Goal: Task Accomplishment & Management: Use online tool/utility

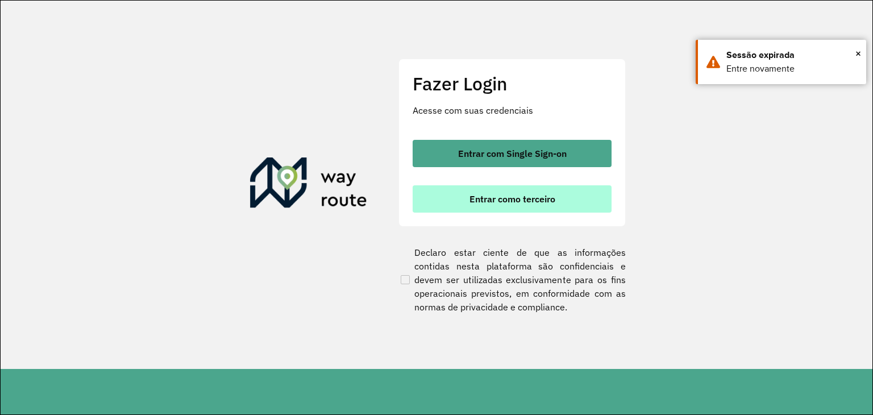
click at [514, 206] on button "Entrar como terceiro" at bounding box center [511, 198] width 199 height 27
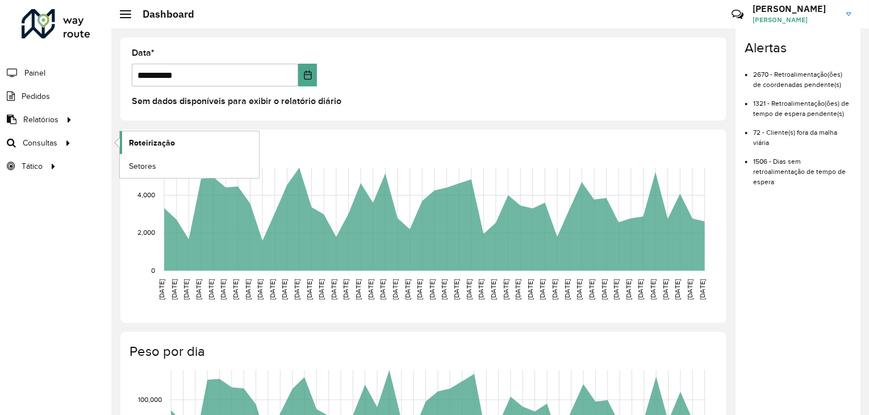
click at [145, 147] on span "Roteirização" at bounding box center [152, 143] width 46 height 12
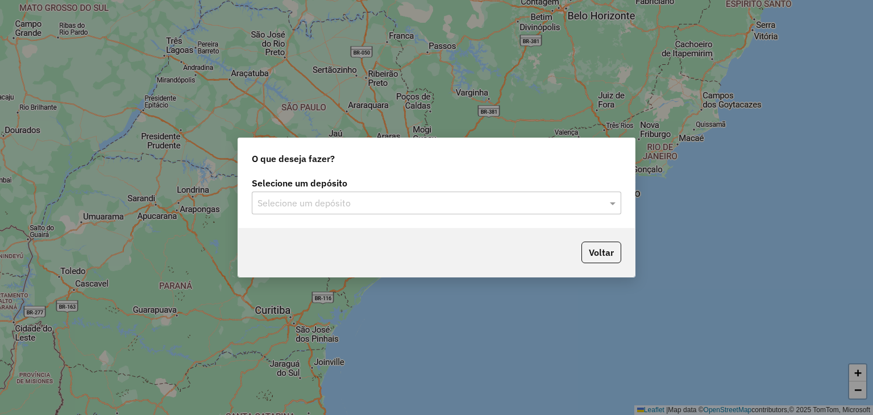
click at [358, 221] on div "Selecione um depósito Selecione um depósito" at bounding box center [436, 200] width 397 height 53
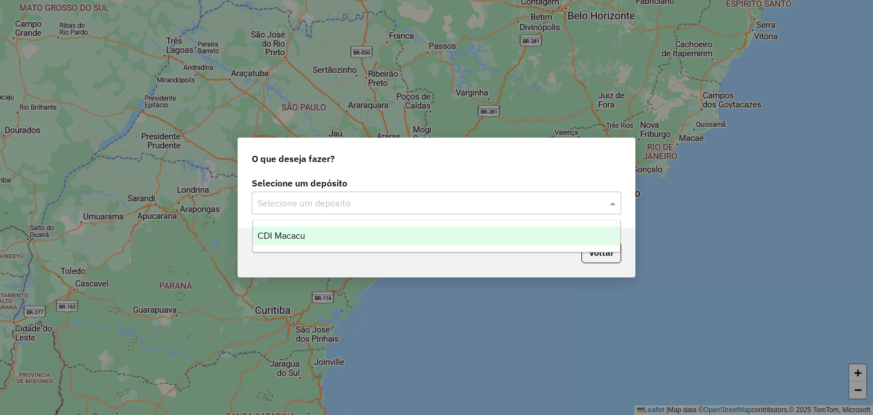
click at [342, 205] on input "text" at bounding box center [424, 204] width 335 height 14
click at [308, 244] on div "CDI Macacu" at bounding box center [437, 235] width 368 height 19
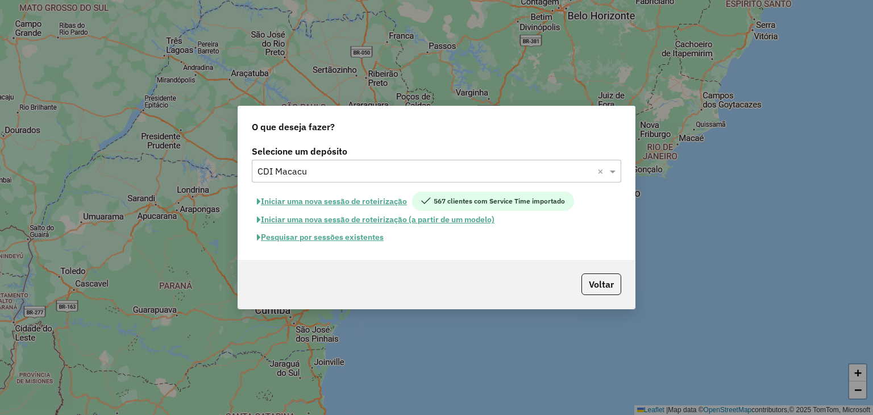
click at [376, 239] on button "Pesquisar por sessões existentes" at bounding box center [320, 237] width 137 height 18
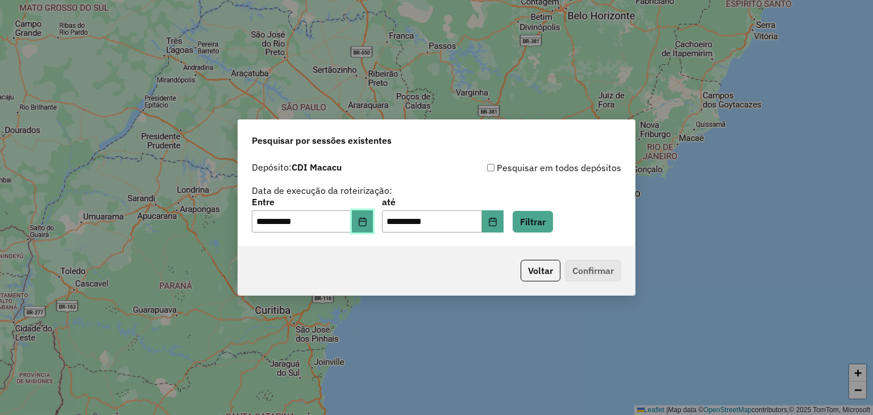
click at [367, 222] on icon "Choose Date" at bounding box center [362, 221] width 9 height 9
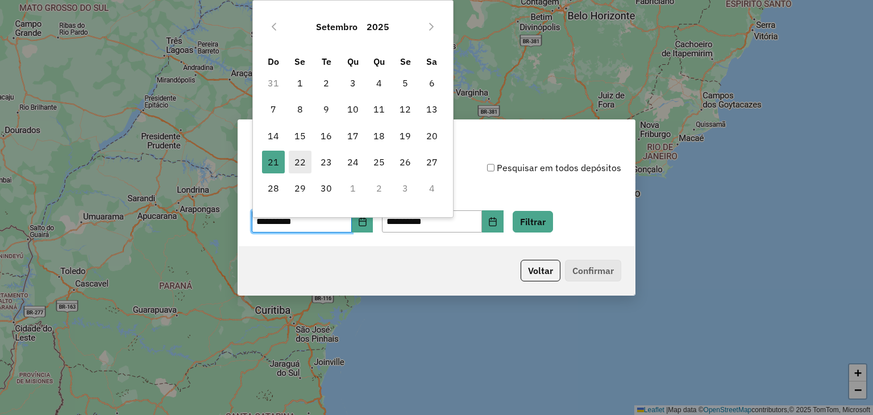
click at [298, 156] on span "22" at bounding box center [300, 162] width 23 height 23
type input "**********"
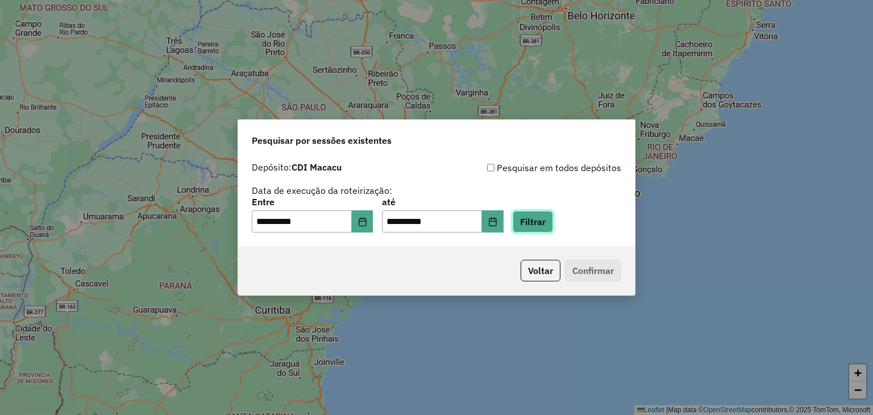
click at [536, 226] on button "Filtrar" at bounding box center [532, 222] width 40 height 22
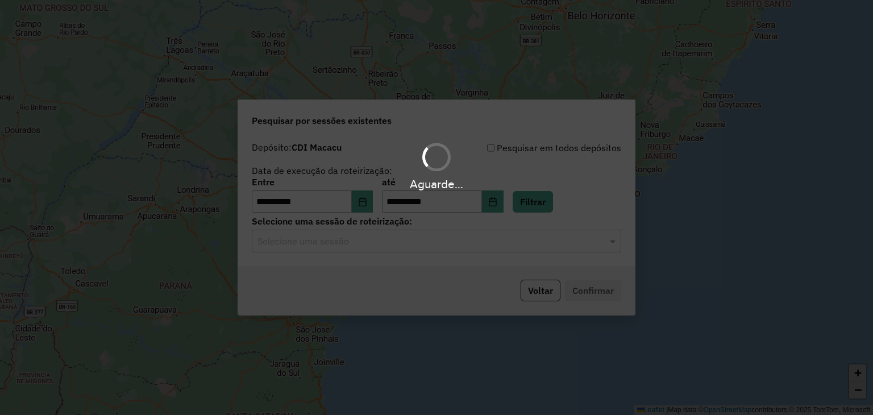
click at [360, 237] on input "text" at bounding box center [424, 242] width 335 height 14
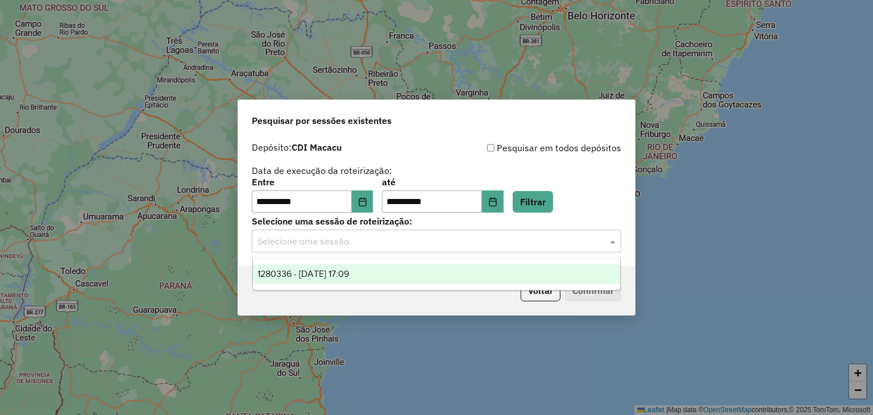
drag, startPoint x: 383, startPoint y: 267, endPoint x: 394, endPoint y: 269, distance: 11.6
click at [384, 268] on div "1280336 - 22/09/2025 17:09" at bounding box center [437, 273] width 368 height 19
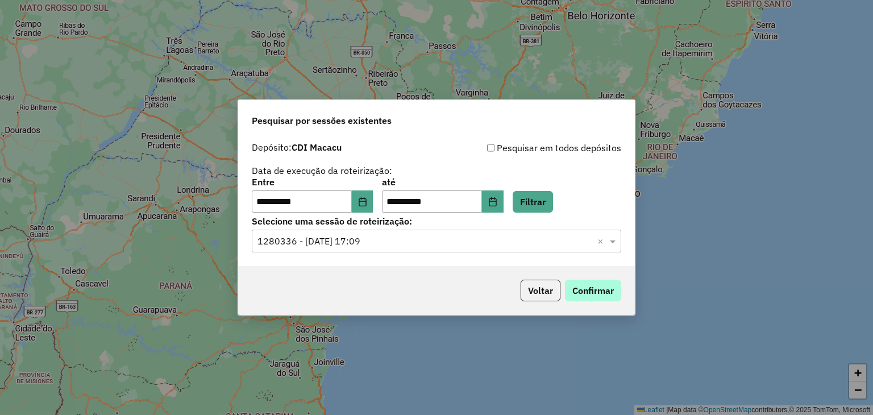
drag, startPoint x: 629, startPoint y: 288, endPoint x: 618, endPoint y: 285, distance: 11.2
click at [625, 288] on div "Voltar Confirmar" at bounding box center [436, 290] width 397 height 49
click at [591, 290] on button "Confirmar" at bounding box center [593, 290] width 56 height 22
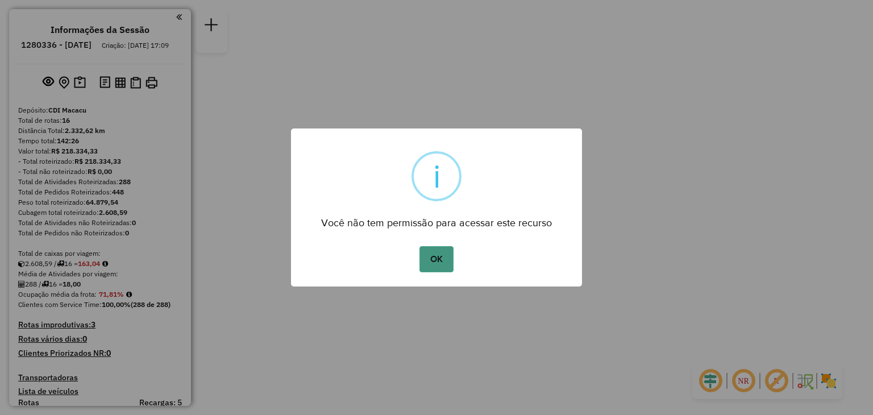
click at [422, 261] on button "OK" at bounding box center [436, 259] width 34 height 26
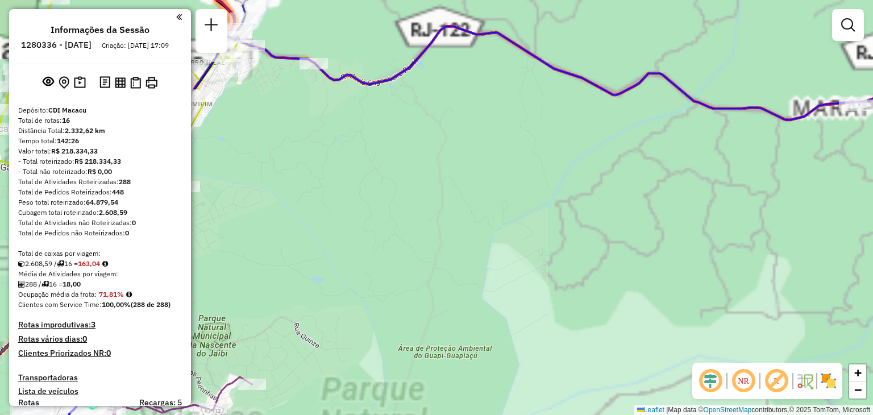
drag, startPoint x: 464, startPoint y: 228, endPoint x: 477, endPoint y: 235, distance: 15.2
click at [479, 235] on div "Janela de atendimento Grade de atendimento Capacidade Transportadoras Veículos …" at bounding box center [436, 207] width 873 height 415
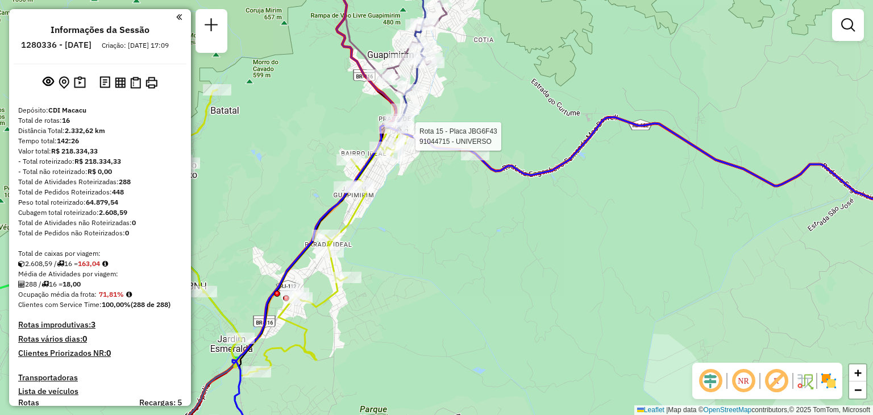
select select "**********"
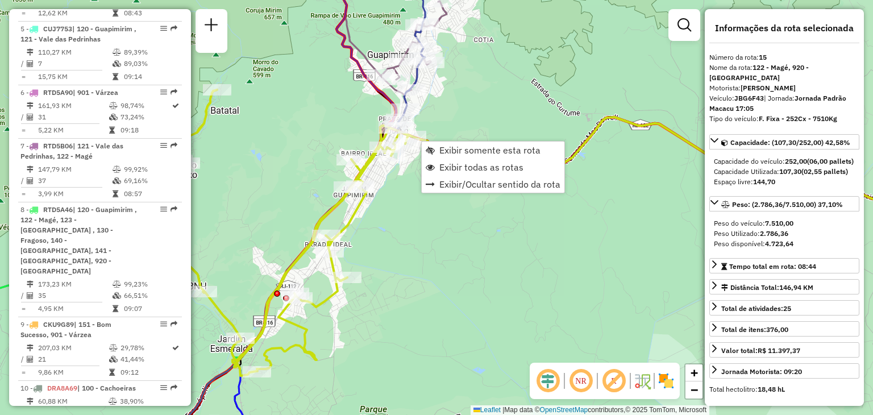
scroll to position [1054, 0]
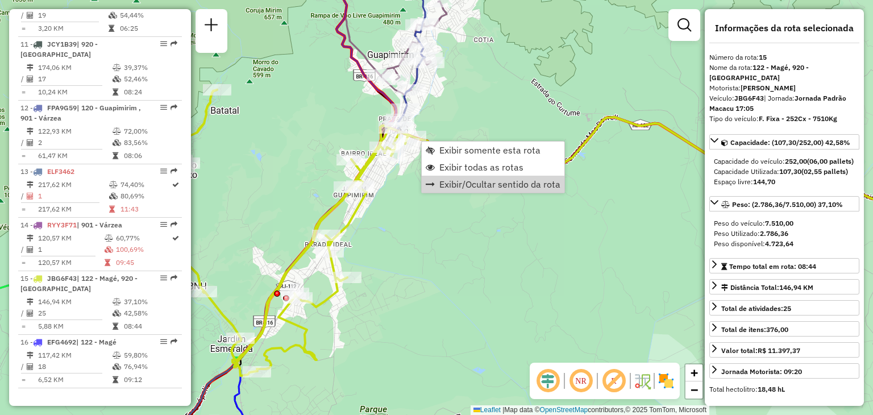
click at [524, 286] on div "Janela de atendimento Grade de atendimento Capacidade Transportadoras Veículos …" at bounding box center [436, 207] width 873 height 415
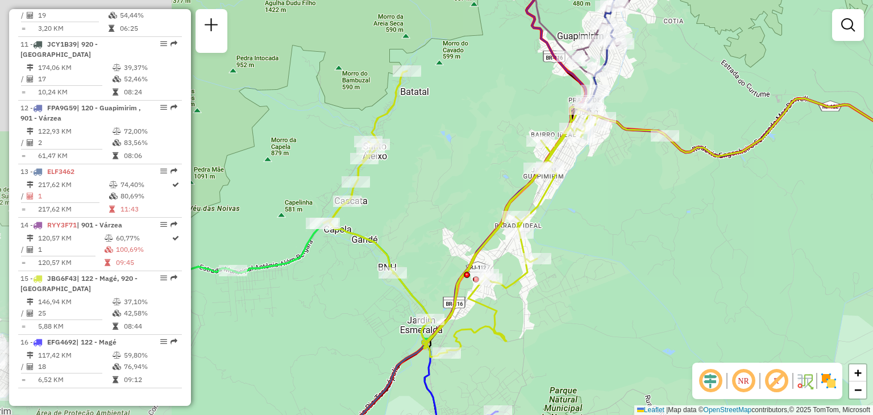
drag, startPoint x: 492, startPoint y: 324, endPoint x: 689, endPoint y: 214, distance: 225.1
click at [691, 212] on div "Janela de atendimento Grade de atendimento Capacidade Transportadoras Veículos …" at bounding box center [436, 207] width 873 height 415
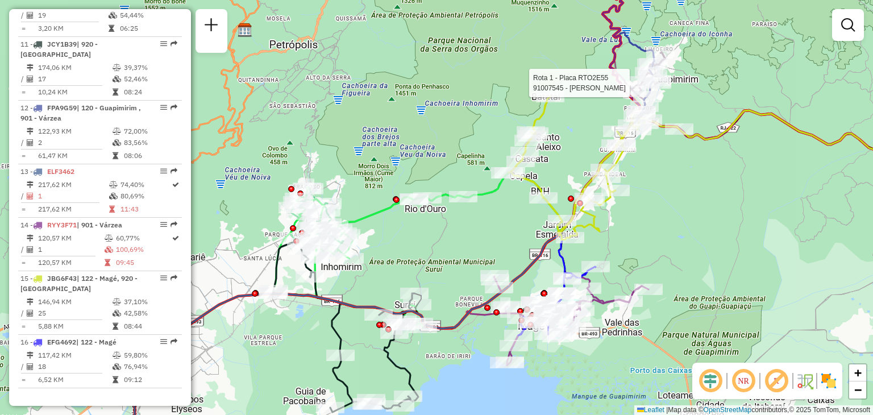
select select "**********"
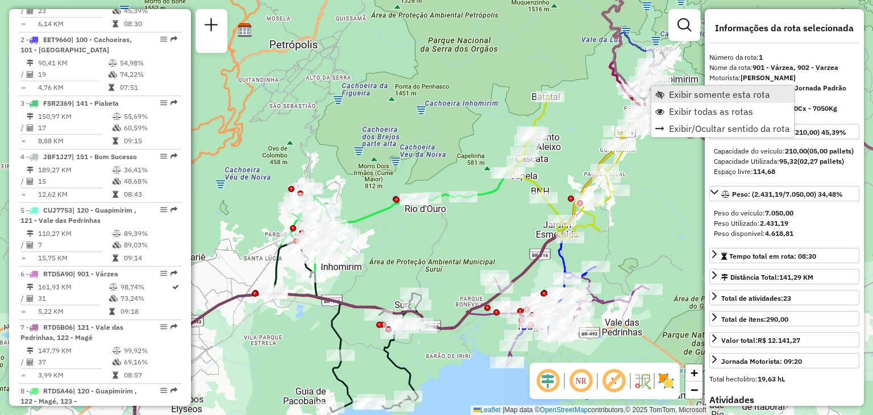
scroll to position [445, 0]
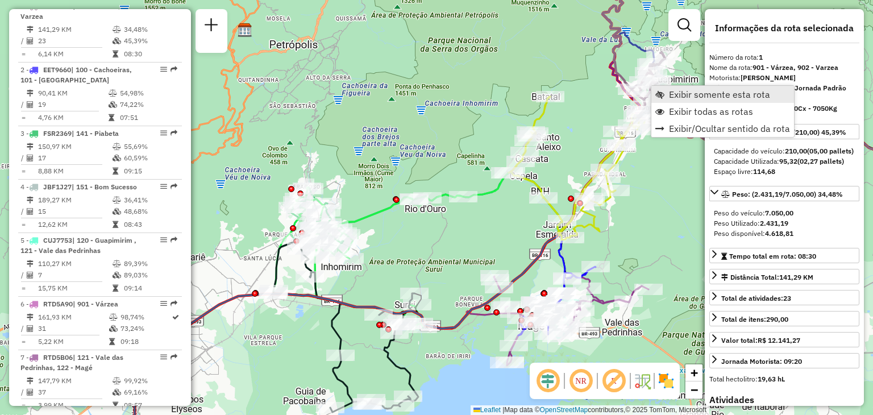
click at [671, 93] on span "Exibir somente esta rota" at bounding box center [719, 94] width 101 height 9
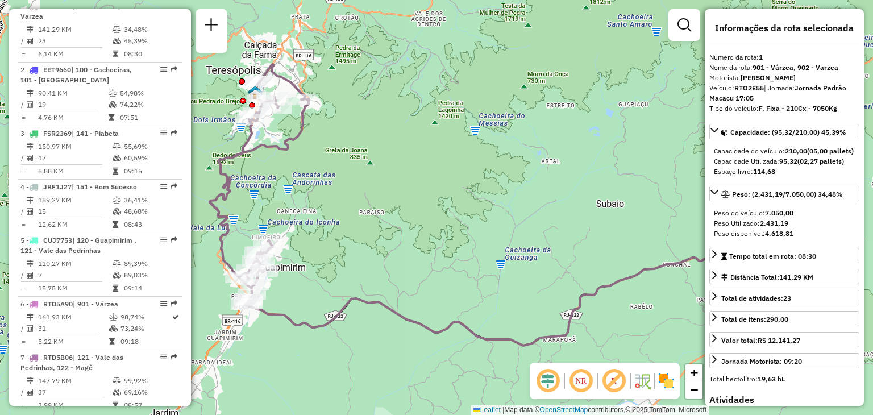
drag, startPoint x: 503, startPoint y: 191, endPoint x: 689, endPoint y: 149, distance: 190.6
click at [689, 149] on div "Janela de atendimento Grade de atendimento Capacidade Transportadoras Veículos …" at bounding box center [436, 207] width 873 height 415
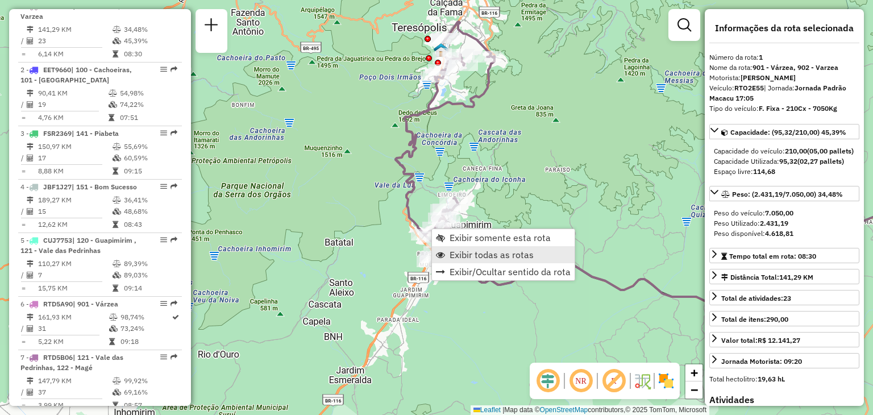
click at [469, 252] on span "Exibir todas as rotas" at bounding box center [491, 254] width 84 height 9
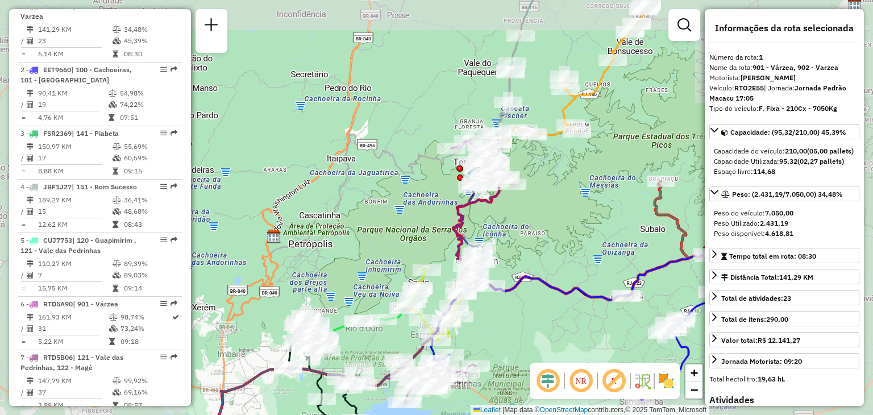
drag, startPoint x: 362, startPoint y: 278, endPoint x: 411, endPoint y: 234, distance: 65.2
click at [412, 225] on div "Janela de atendimento Grade de atendimento Capacidade Transportadoras Veículos …" at bounding box center [436, 207] width 873 height 415
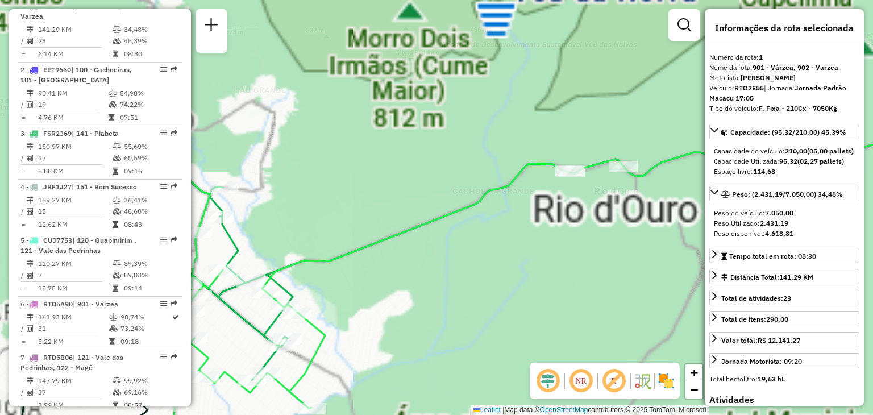
drag, startPoint x: 383, startPoint y: 251, endPoint x: 625, endPoint y: 207, distance: 245.3
click at [625, 207] on div "Janela de atendimento Grade de atendimento Capacidade Transportadoras Veículos …" at bounding box center [436, 207] width 873 height 415
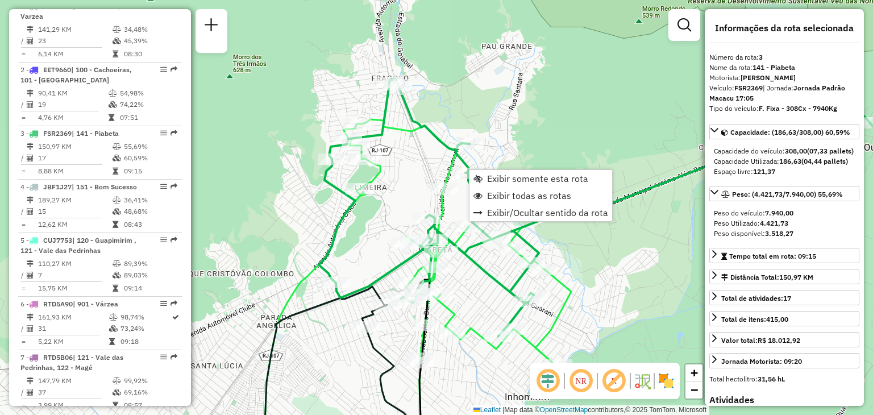
scroll to position [572, 0]
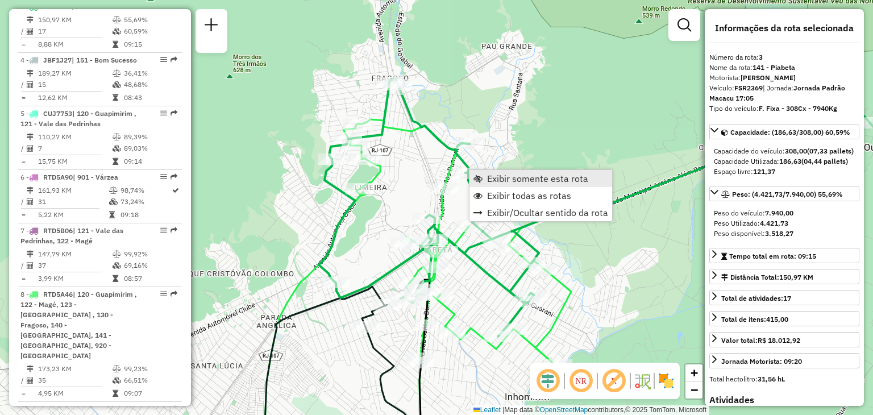
click at [478, 173] on link "Exibir somente esta rota" at bounding box center [540, 178] width 143 height 17
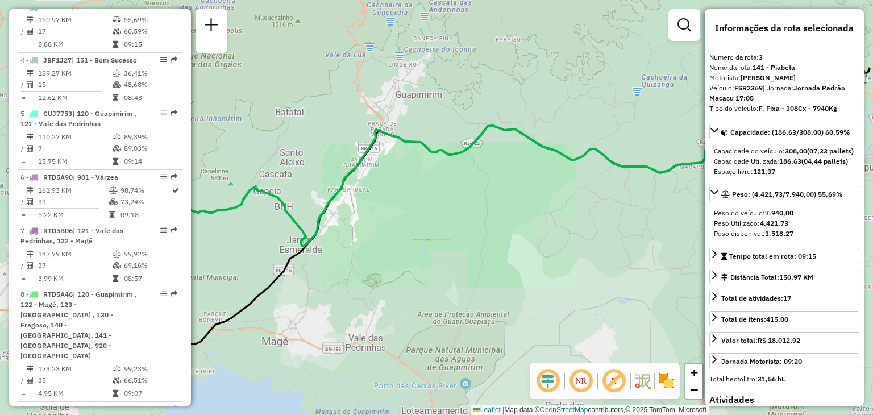
drag, startPoint x: 375, startPoint y: 289, endPoint x: 700, endPoint y: 235, distance: 329.4
click at [700, 235] on div "Janela de atendimento Grade de atendimento Capacidade Transportadoras Veículos …" at bounding box center [436, 207] width 873 height 415
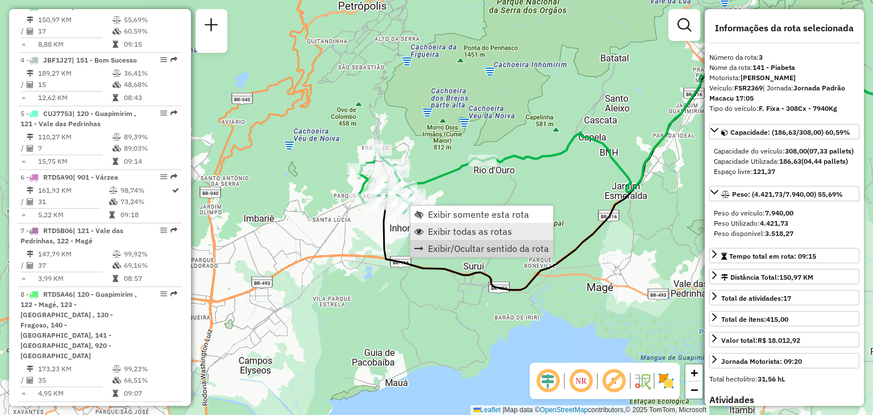
click at [437, 231] on span "Exibir todas as rotas" at bounding box center [470, 231] width 84 height 9
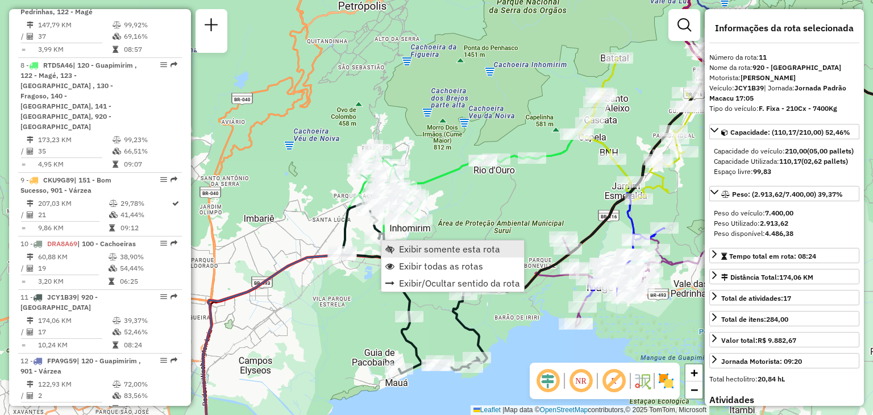
scroll to position [1054, 0]
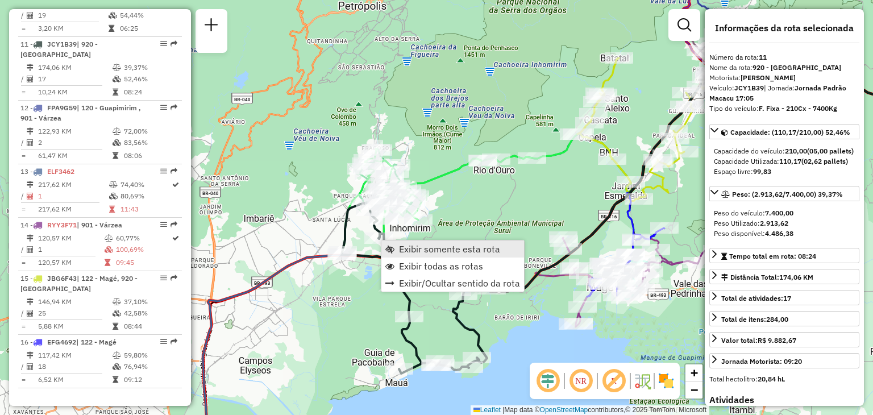
click at [420, 246] on span "Exibir somente esta rota" at bounding box center [449, 248] width 101 height 9
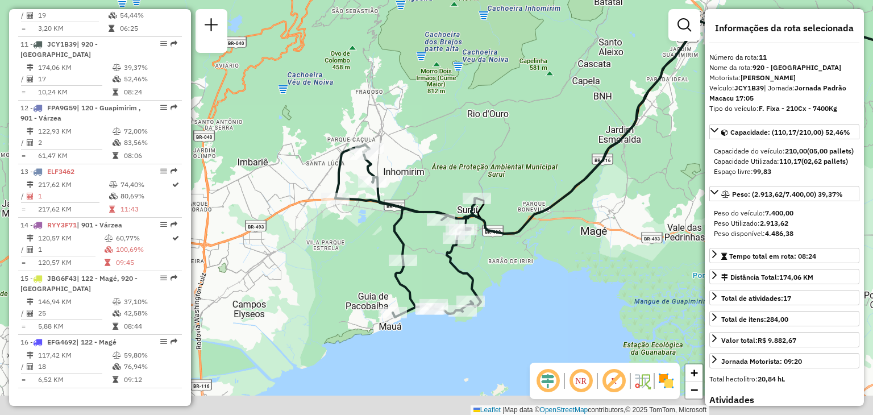
drag, startPoint x: 451, startPoint y: 276, endPoint x: 666, endPoint y: 226, distance: 221.0
click at [666, 226] on div "Janela de atendimento Grade de atendimento Capacidade Transportadoras Veículos …" at bounding box center [436, 207] width 873 height 415
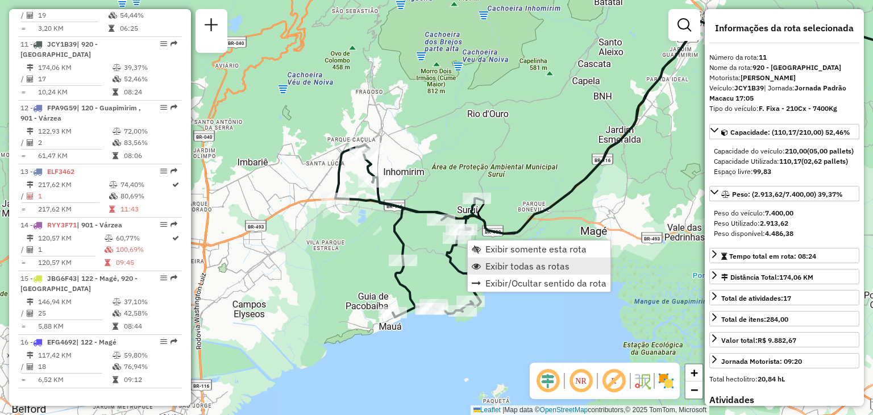
click at [500, 261] on span "Exibir todas as rotas" at bounding box center [527, 265] width 84 height 9
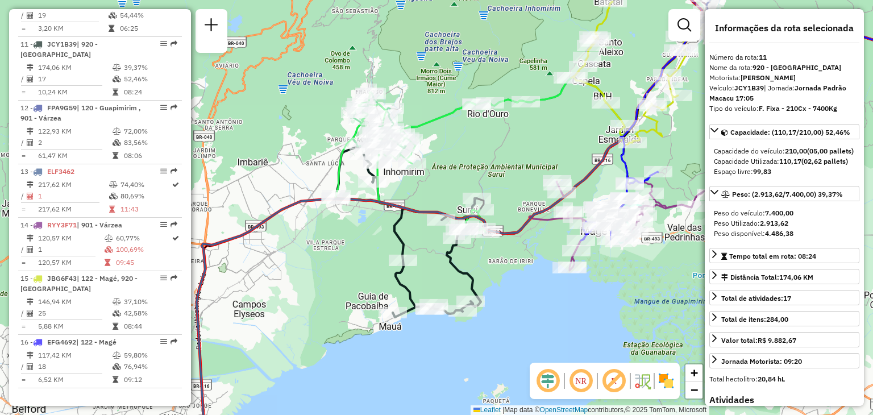
drag, startPoint x: 640, startPoint y: 272, endPoint x: 538, endPoint y: 288, distance: 103.5
click at [539, 289] on div "Janela de atendimento Grade de atendimento Capacidade Transportadoras Veículos …" at bounding box center [436, 207] width 873 height 415
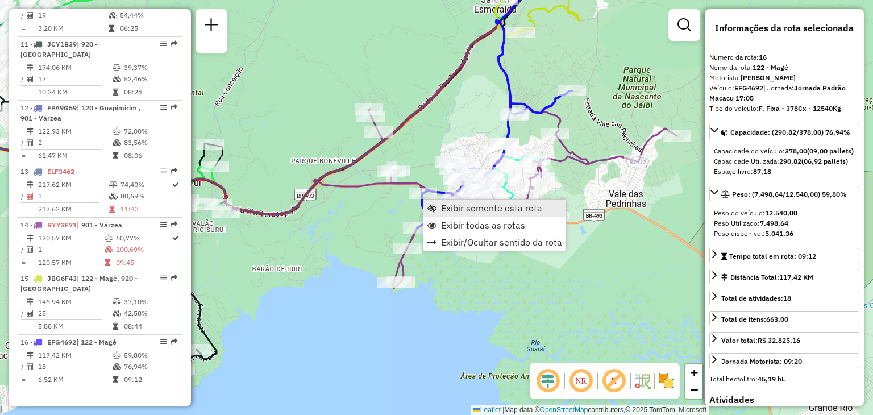
drag, startPoint x: 460, startPoint y: 207, endPoint x: 459, endPoint y: 215, distance: 8.0
click at [460, 208] on span "Exibir somente esta rota" at bounding box center [491, 207] width 101 height 9
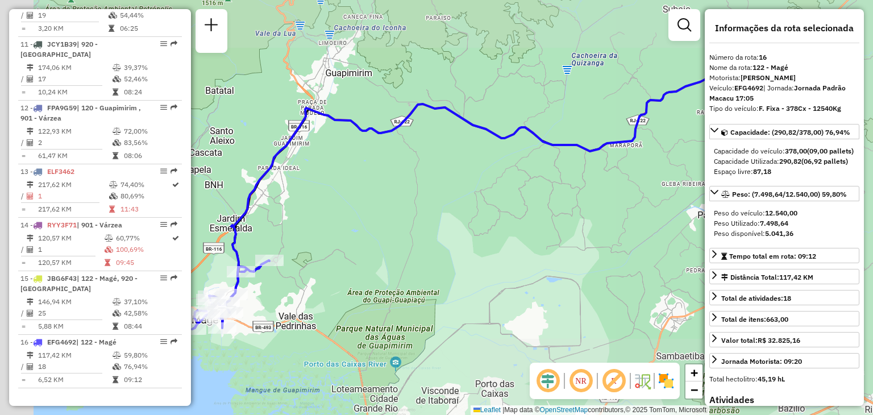
drag, startPoint x: 473, startPoint y: 241, endPoint x: 596, endPoint y: 205, distance: 128.0
click at [596, 205] on div "Janela de atendimento Grade de atendimento Capacidade Transportadoras Veículos …" at bounding box center [436, 207] width 873 height 415
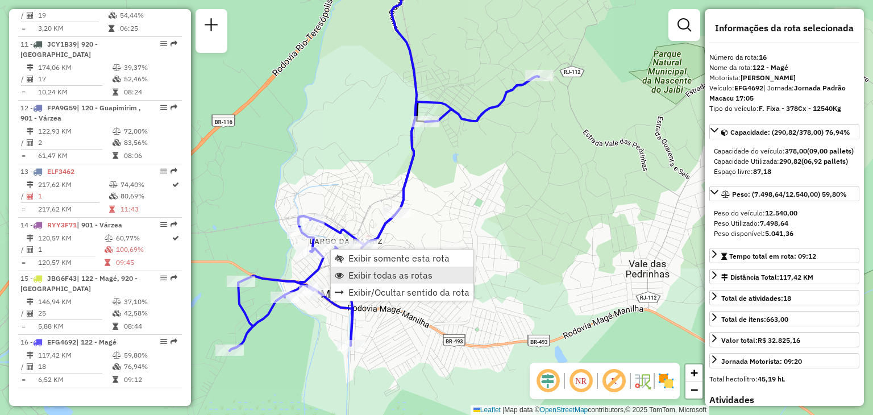
click at [360, 272] on span "Exibir todas as rotas" at bounding box center [390, 274] width 84 height 9
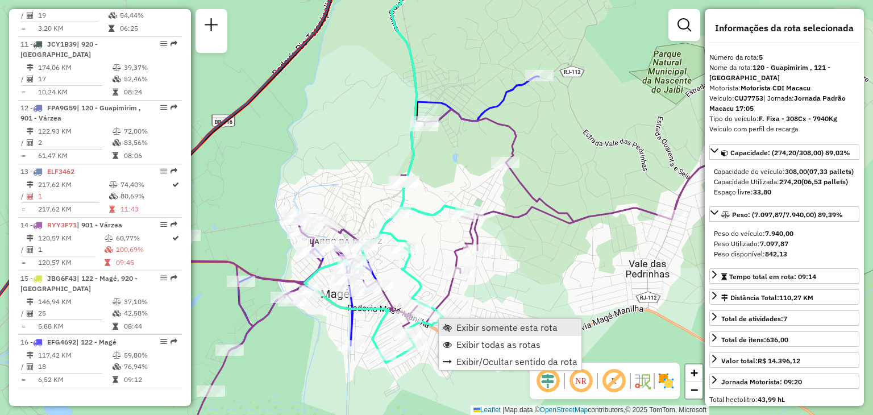
scroll to position [689, 0]
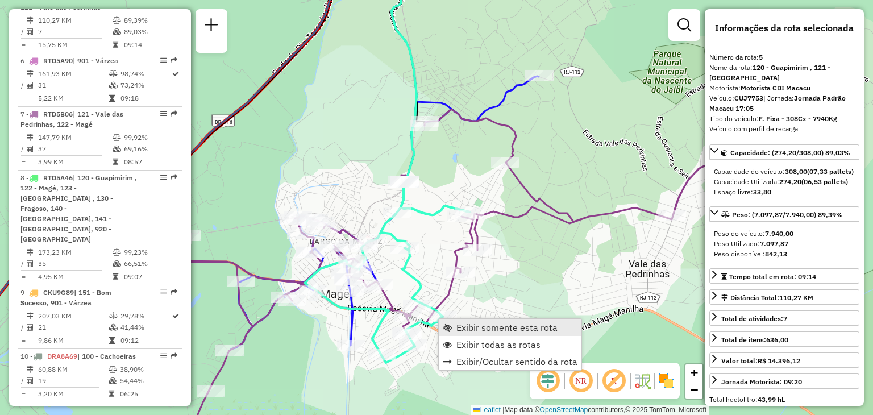
click at [462, 324] on span "Exibir somente esta rota" at bounding box center [506, 327] width 101 height 9
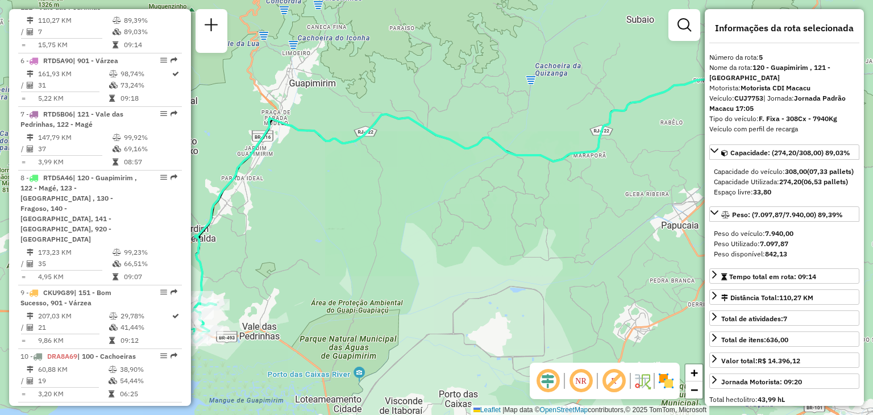
drag, startPoint x: 374, startPoint y: 282, endPoint x: 602, endPoint y: 206, distance: 240.0
click at [608, 205] on div "Janela de atendimento Grade de atendimento Capacidade Transportadoras Veículos …" at bounding box center [436, 207] width 873 height 415
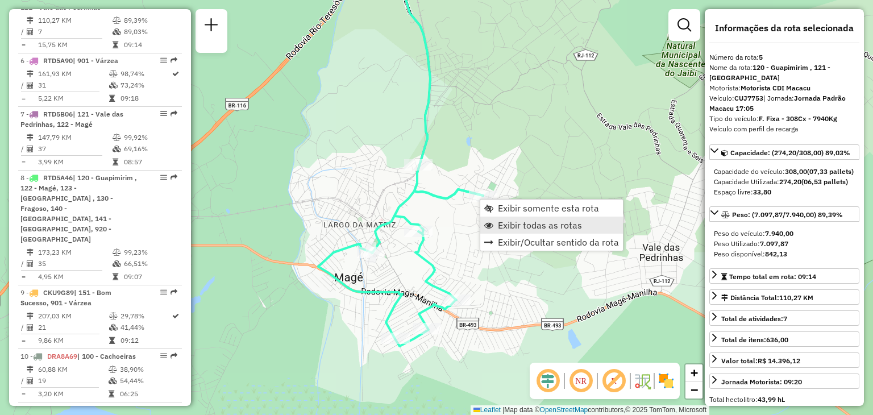
click at [508, 227] on span "Exibir todas as rotas" at bounding box center [540, 224] width 84 height 9
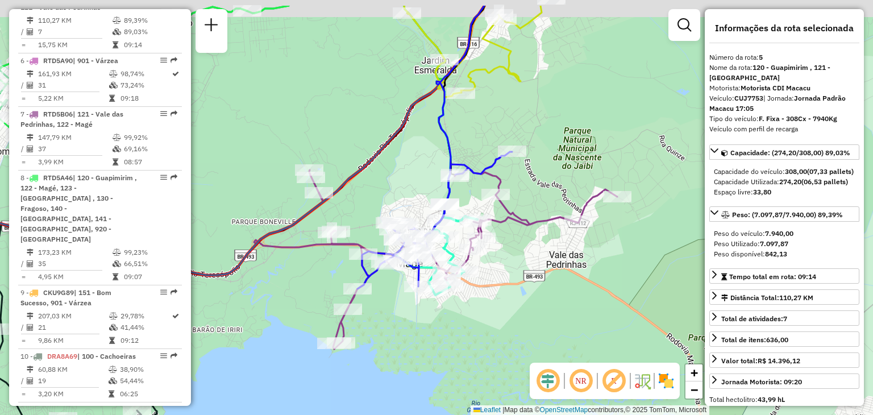
drag, startPoint x: 557, startPoint y: 180, endPoint x: 410, endPoint y: 339, distance: 216.7
click at [431, 325] on div "Janela de atendimento Grade de atendimento Capacidade Transportadoras Veículos …" at bounding box center [436, 207] width 873 height 415
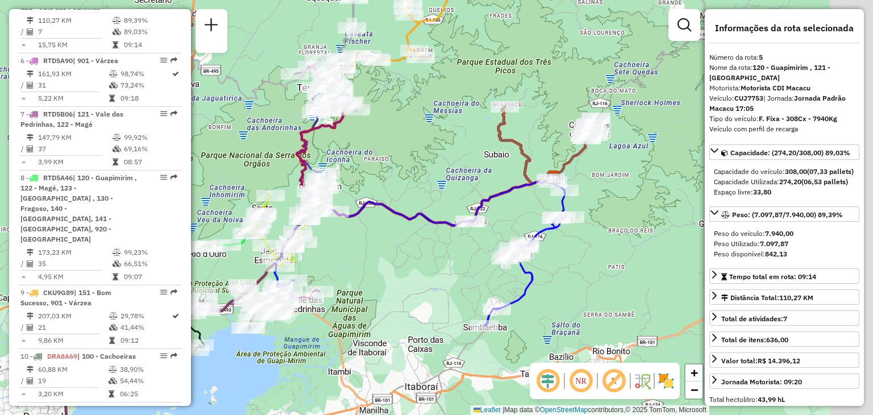
drag, startPoint x: 518, startPoint y: 262, endPoint x: 405, endPoint y: 262, distance: 113.0
click at [405, 262] on div "Janela de atendimento Grade de atendimento Capacidade Transportadoras Veículos …" at bounding box center [436, 207] width 873 height 415
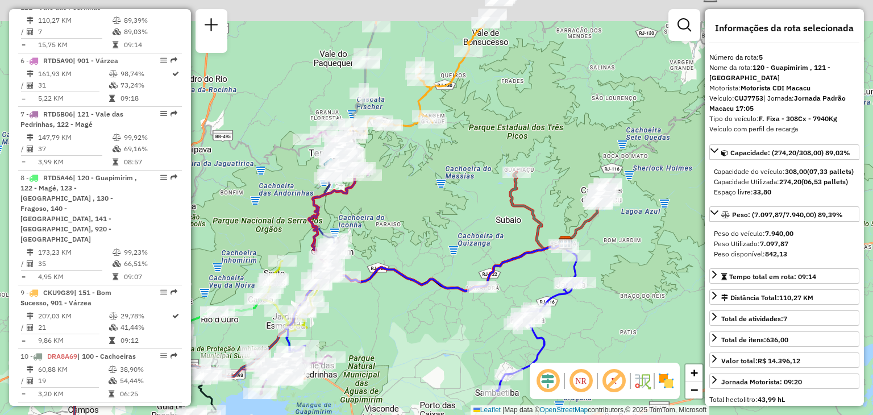
drag, startPoint x: 475, startPoint y: 130, endPoint x: 470, endPoint y: 232, distance: 103.0
click at [470, 232] on div "Janela de atendimento Grade de atendimento Capacidade Transportadoras Veículos …" at bounding box center [436, 207] width 873 height 415
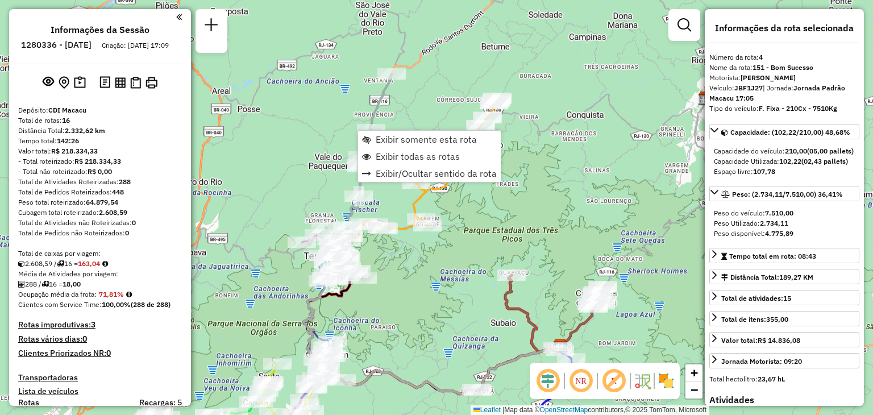
scroll to position [952, 0]
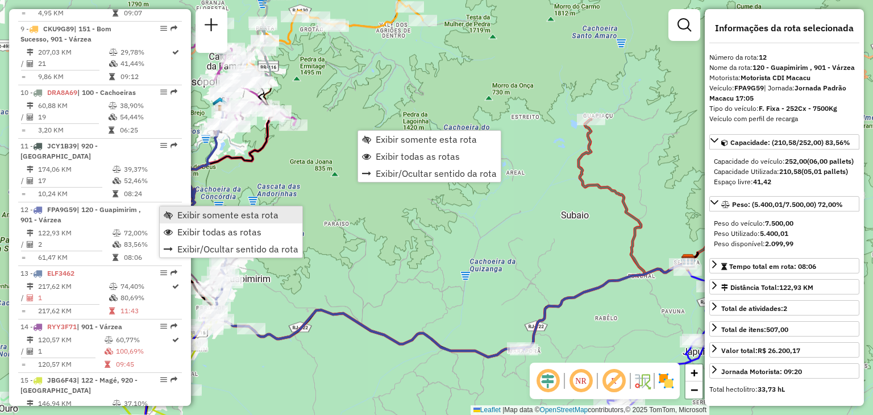
click at [185, 211] on span "Exibir somente esta rota" at bounding box center [227, 214] width 101 height 9
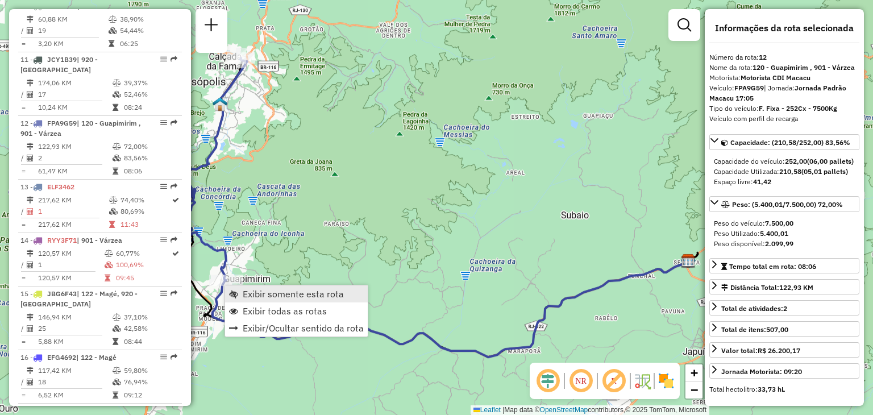
scroll to position [1054, 0]
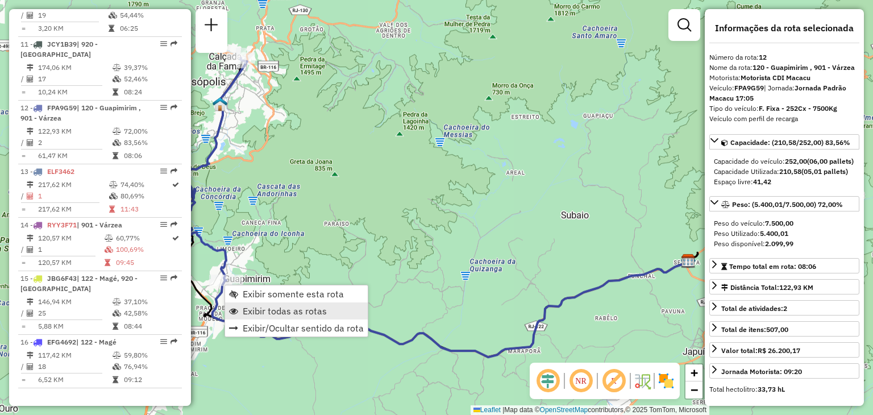
click at [282, 306] on span "Exibir todas as rotas" at bounding box center [285, 310] width 84 height 9
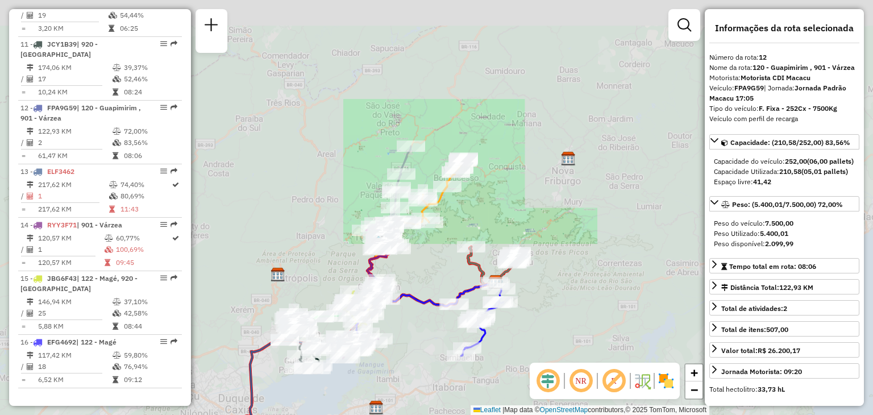
drag, startPoint x: 395, startPoint y: 369, endPoint x: 535, endPoint y: 128, distance: 278.8
click at [534, 130] on div "Janela de atendimento Grade de atendimento Capacidade Transportadoras Veículos …" at bounding box center [436, 207] width 873 height 415
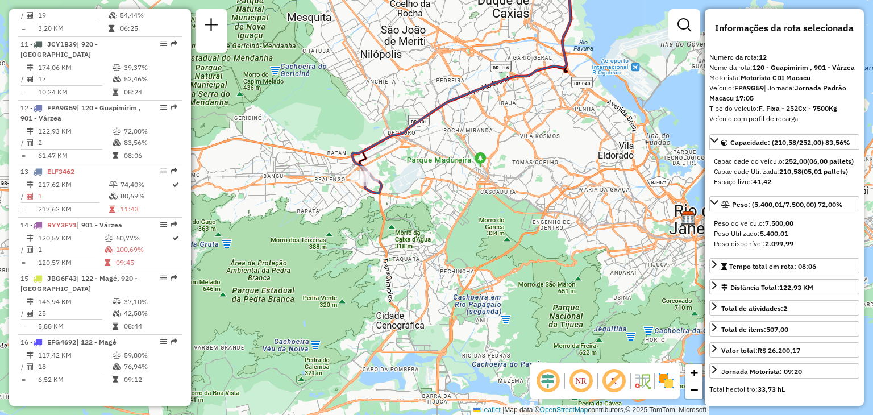
drag, startPoint x: 604, startPoint y: 171, endPoint x: 270, endPoint y: 273, distance: 348.8
click at [293, 270] on div "Janela de atendimento Grade de atendimento Capacidade Transportadoras Veículos …" at bounding box center [436, 207] width 873 height 415
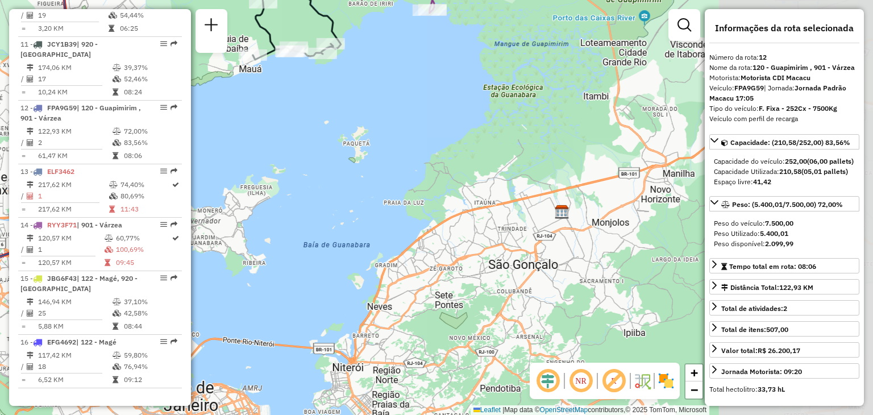
drag, startPoint x: 445, startPoint y: 242, endPoint x: 425, endPoint y: 317, distance: 77.7
click at [425, 316] on div "Janela de atendimento Grade de atendimento Capacidade Transportadoras Veículos …" at bounding box center [436, 207] width 873 height 415
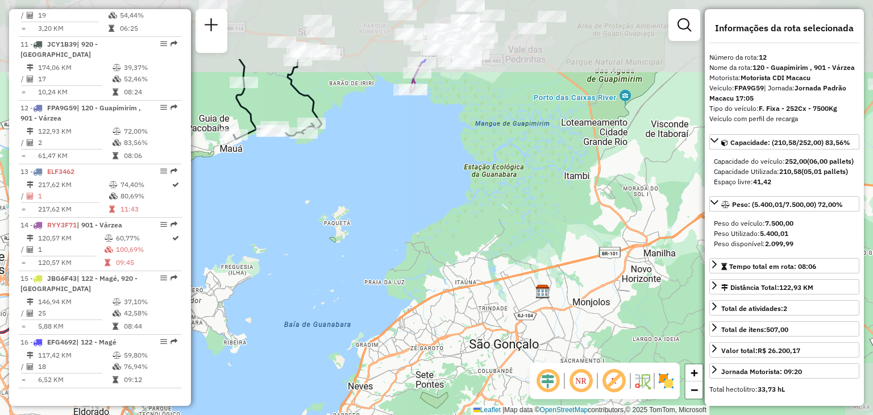
drag, startPoint x: 380, startPoint y: 233, endPoint x: 423, endPoint y: 289, distance: 70.1
click at [423, 286] on div "Janela de atendimento Grade de atendimento Capacidade Transportadoras Veículos …" at bounding box center [436, 207] width 873 height 415
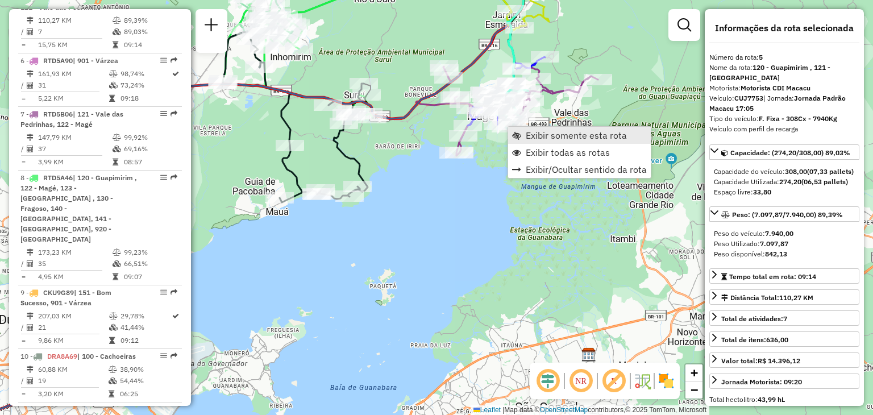
scroll to position [689, 0]
click at [530, 135] on span "Exibir somente esta rota" at bounding box center [575, 135] width 101 height 9
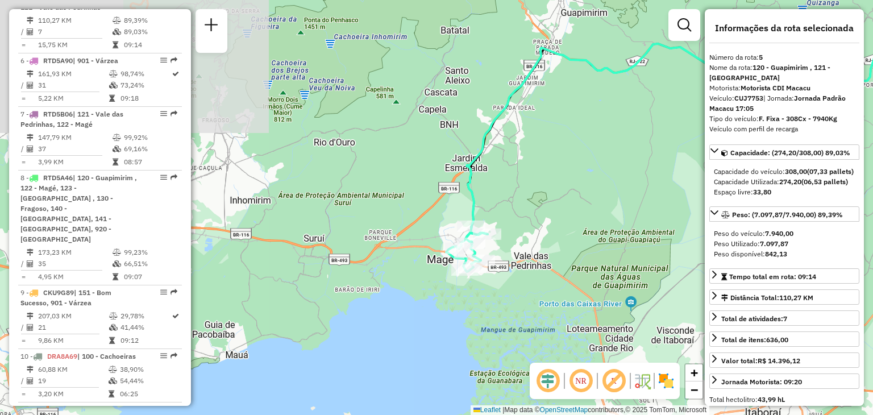
drag, startPoint x: 494, startPoint y: 266, endPoint x: 603, endPoint y: 223, distance: 116.6
click at [603, 223] on div "Janela de atendimento Grade de atendimento Capacidade Transportadoras Veículos …" at bounding box center [436, 207] width 873 height 415
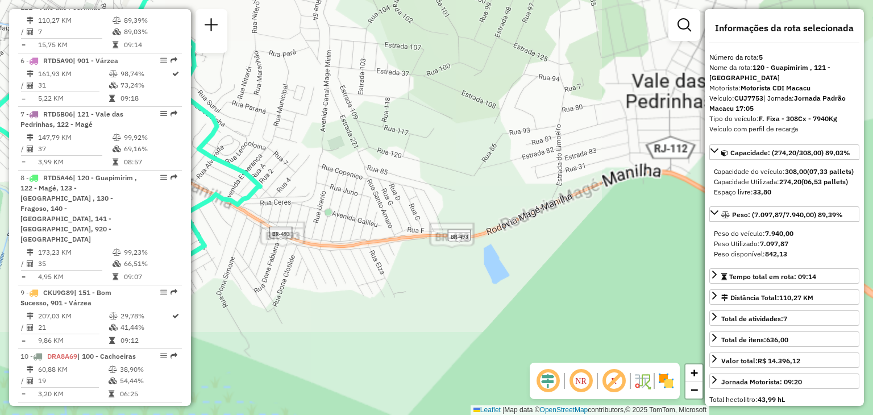
drag, startPoint x: 366, startPoint y: 166, endPoint x: 464, endPoint y: 164, distance: 97.2
click at [464, 164] on div "Janela de atendimento Grade de atendimento Capacidade Transportadoras Veículos …" at bounding box center [436, 207] width 873 height 415
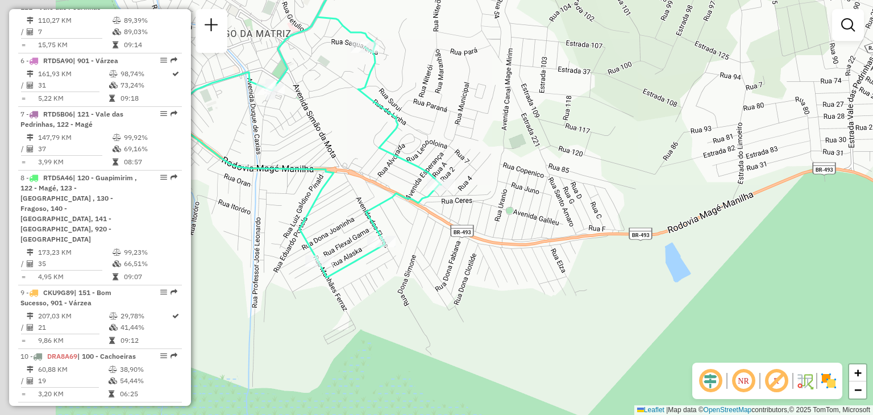
drag, startPoint x: 421, startPoint y: 196, endPoint x: 676, endPoint y: 205, distance: 255.2
click at [676, 205] on div "Janela de atendimento Grade de atendimento Capacidade Transportadoras Veículos …" at bounding box center [436, 207] width 873 height 415
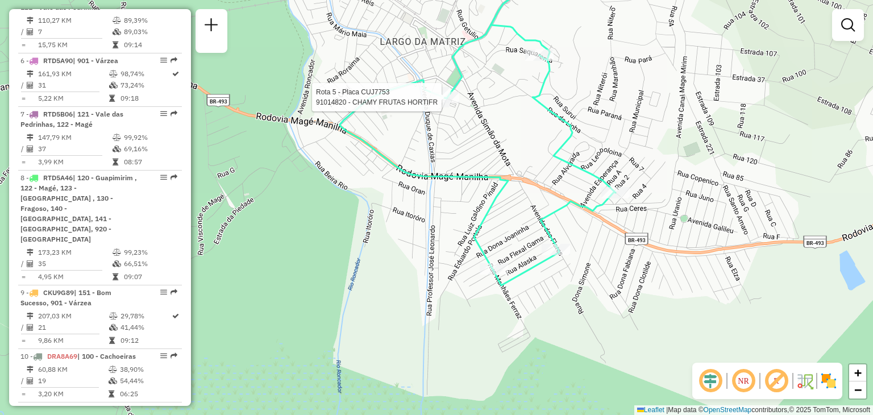
select select "**********"
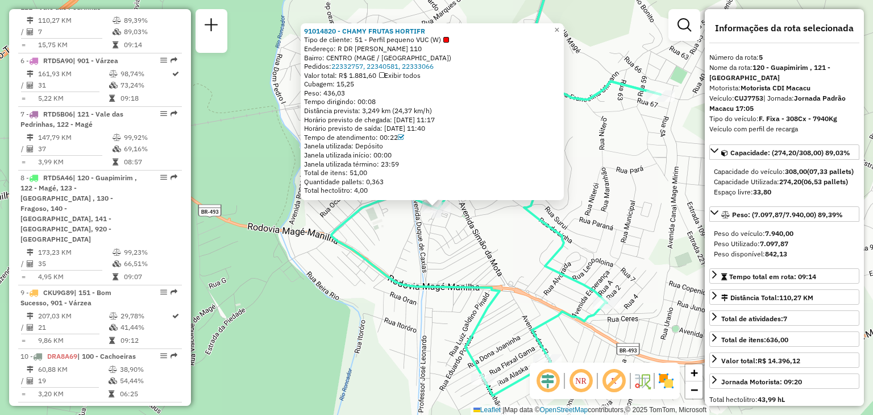
click at [546, 250] on div "91014820 - CHAMY FRUTAS HORTIFR Tipo de cliente: 51 - Perfil pequeno VUC (W) En…" at bounding box center [436, 207] width 873 height 415
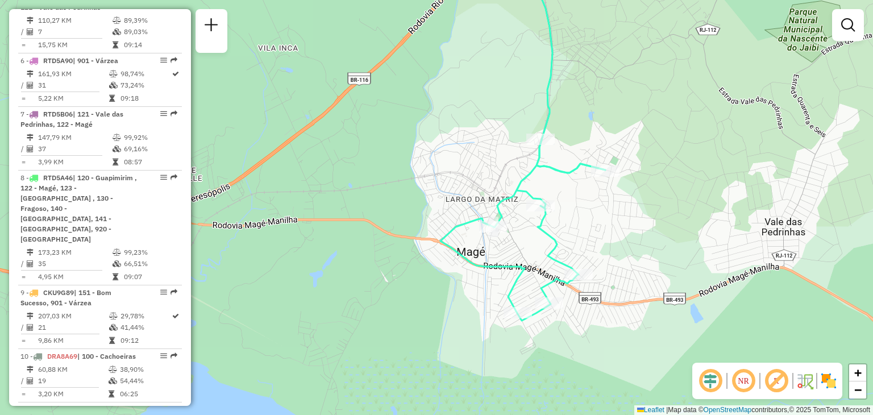
drag, startPoint x: 546, startPoint y: 130, endPoint x: 543, endPoint y: 136, distance: 7.4
click at [545, 134] on icon at bounding box center [566, 66] width 77 height 214
select select "**********"
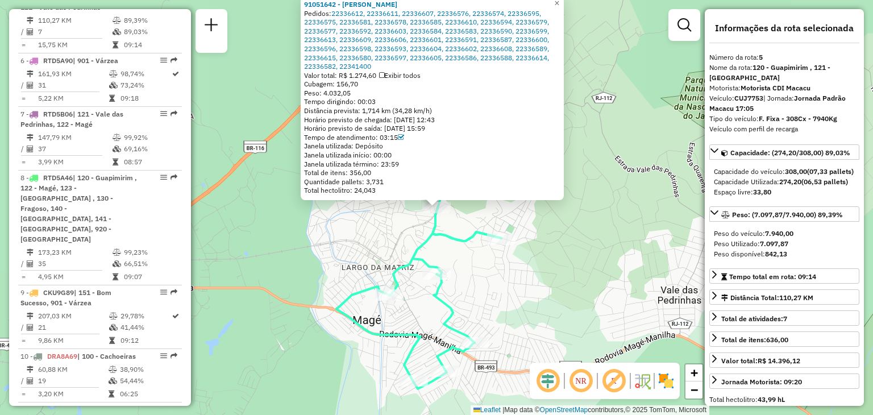
drag, startPoint x: 557, startPoint y: 301, endPoint x: 618, endPoint y: 289, distance: 62.4
click at [557, 301] on div "Rota 5 - Placa CUJ7753 91037842 - FANTASY LENS COSPLAY Rota 5 - Placa CUJ7753 9…" at bounding box center [436, 207] width 873 height 415
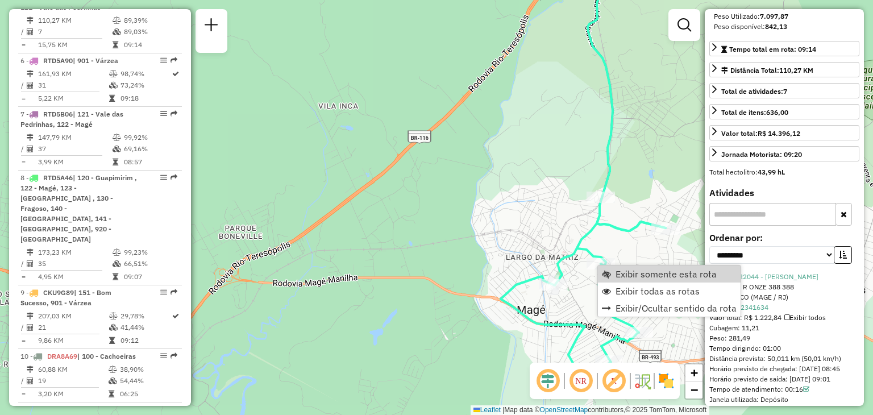
scroll to position [284, 0]
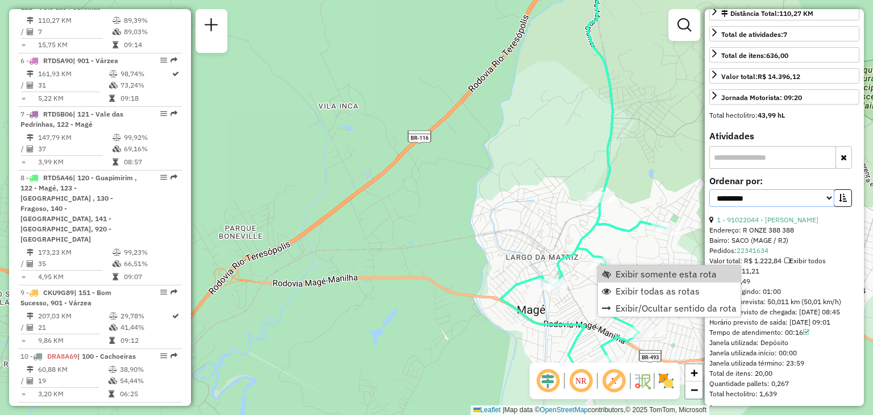
click at [778, 207] on select "**********" at bounding box center [771, 198] width 125 height 18
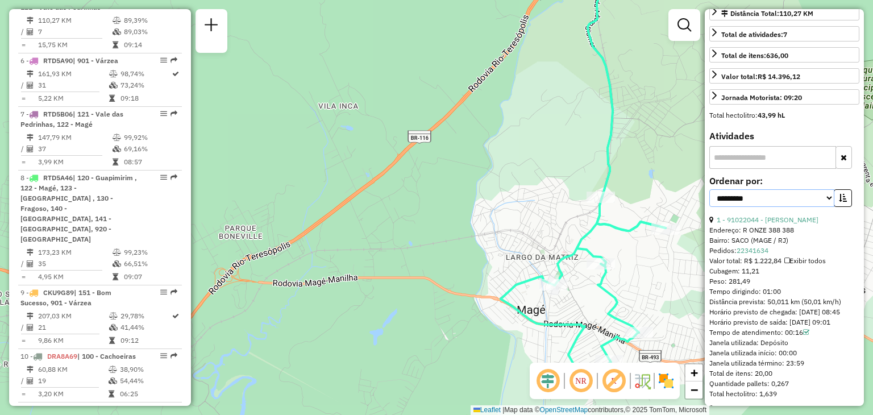
select select "*********"
click at [709, 207] on select "**********" at bounding box center [771, 198] width 125 height 18
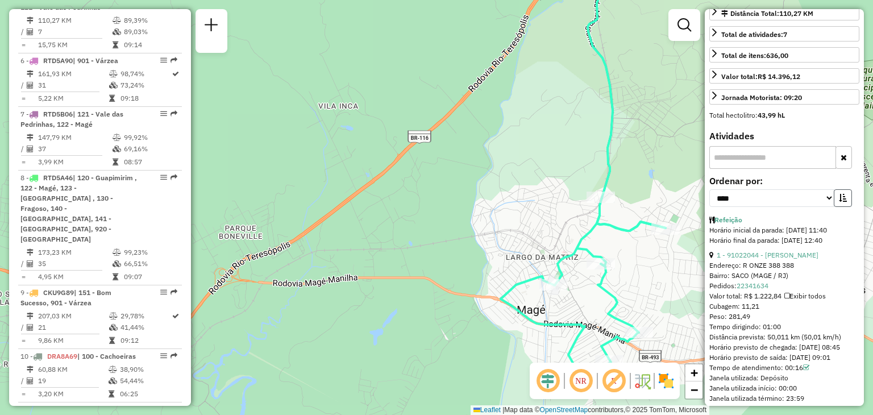
click at [845, 207] on button "button" at bounding box center [842, 198] width 18 height 18
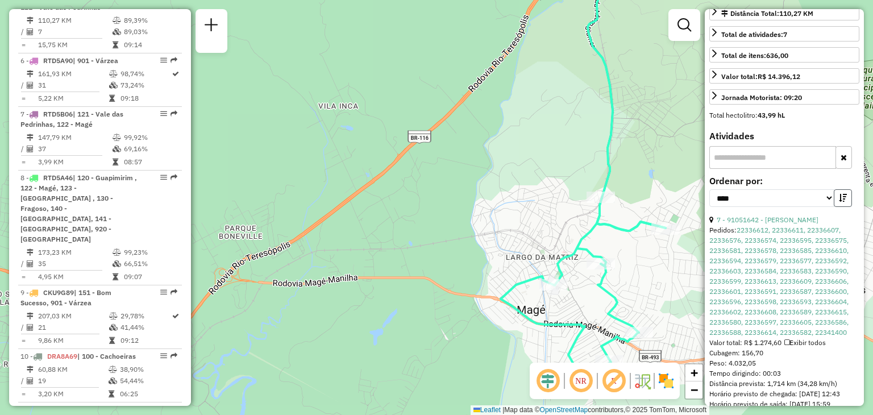
click at [840, 202] on icon "button" at bounding box center [842, 198] width 8 height 8
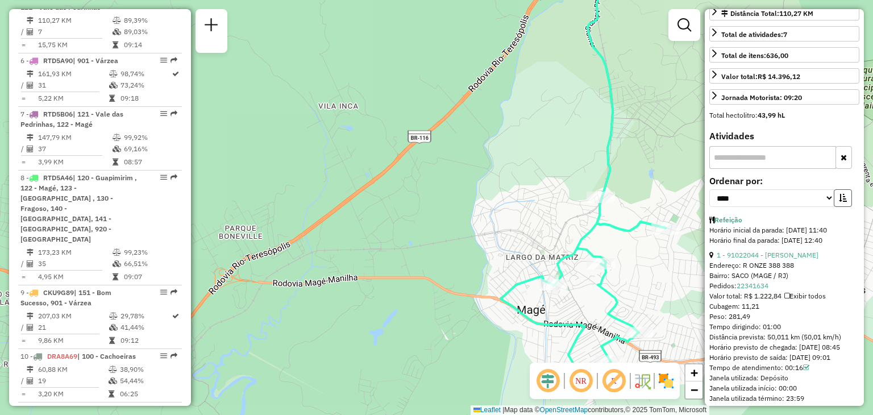
click at [840, 202] on icon "button" at bounding box center [842, 198] width 8 height 8
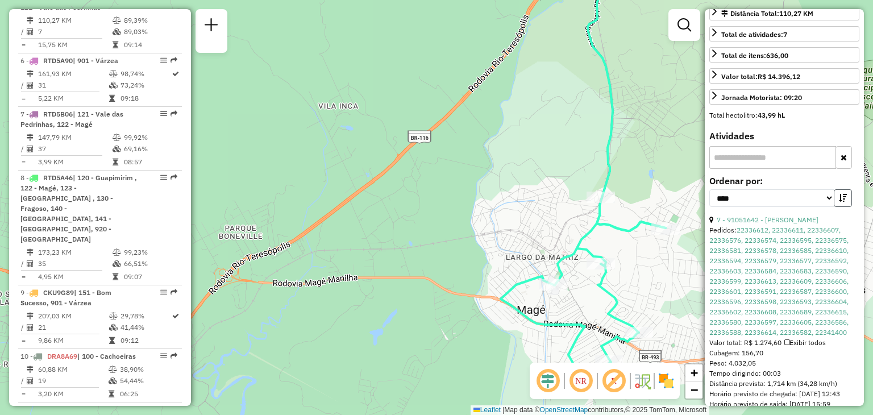
scroll to position [341, 0]
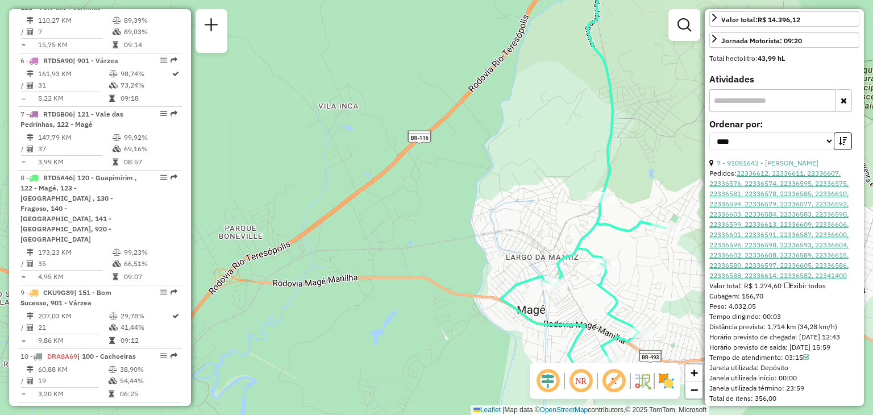
click at [832, 241] on link "22336612, 22336611, 22336607, 22336576, 22336574, 22336595, 22336575, 22336581,…" at bounding box center [778, 224] width 139 height 111
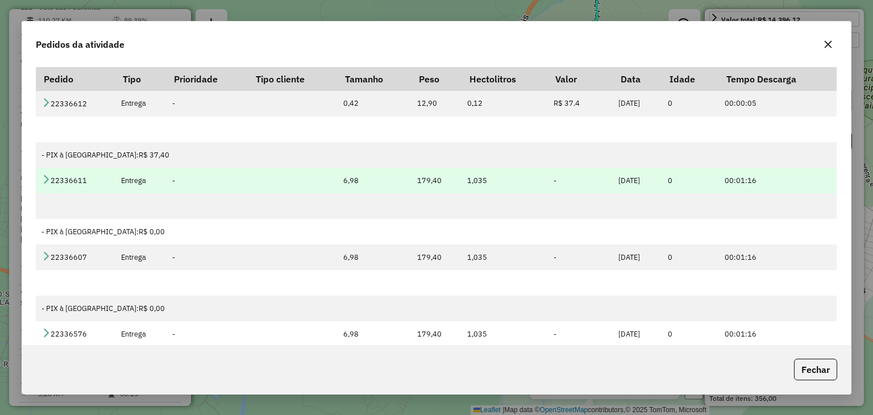
click at [47, 185] on link at bounding box center [45, 181] width 9 height 10
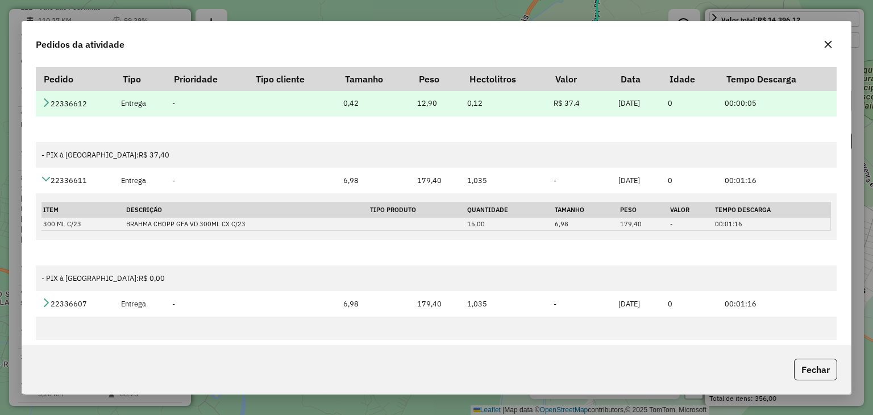
click at [45, 104] on icon at bounding box center [45, 102] width 9 height 9
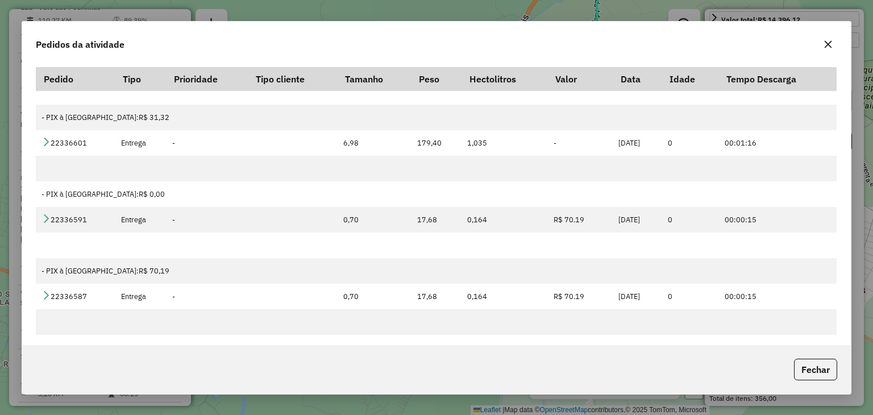
scroll to position [2045, 0]
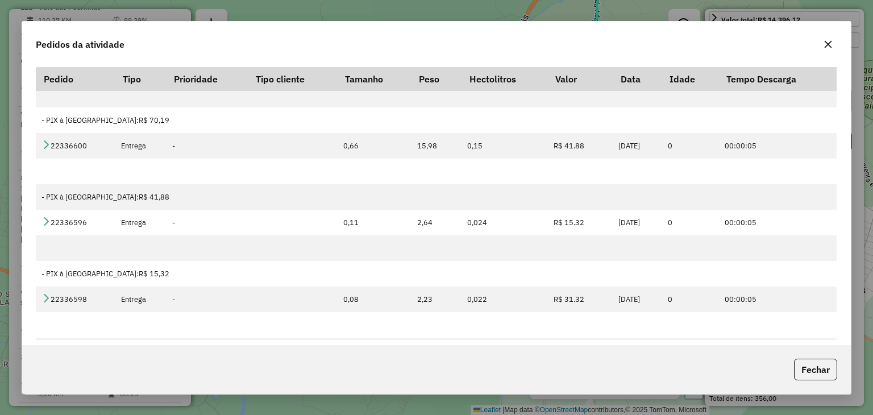
click at [827, 48] on icon "button" at bounding box center [827, 44] width 9 height 9
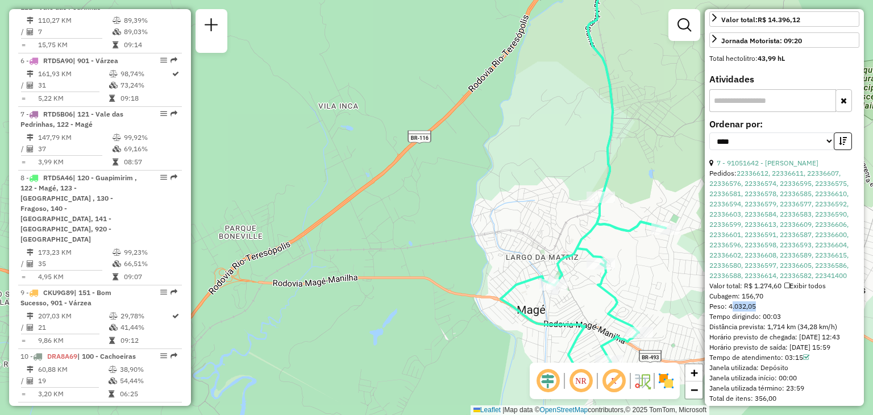
drag, startPoint x: 728, startPoint y: 323, endPoint x: 753, endPoint y: 323, distance: 25.6
click at [753, 310] on span "Peso: 4.032,05" at bounding box center [732, 306] width 47 height 9
click at [838, 145] on icon "button" at bounding box center [842, 141] width 8 height 8
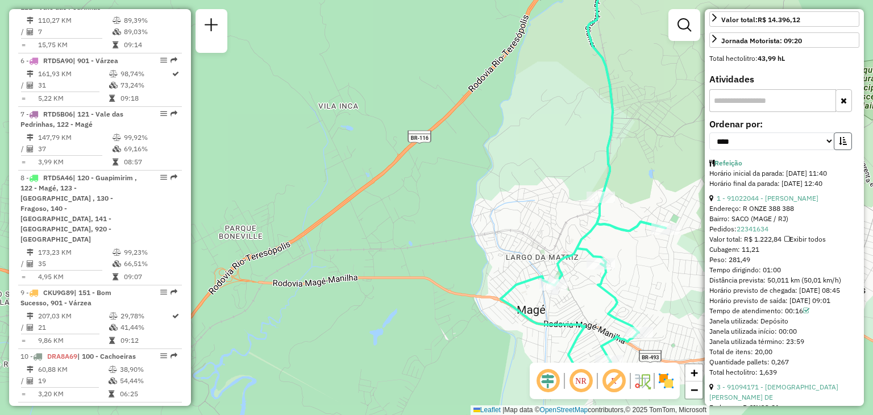
click at [838, 145] on icon "button" at bounding box center [842, 141] width 8 height 8
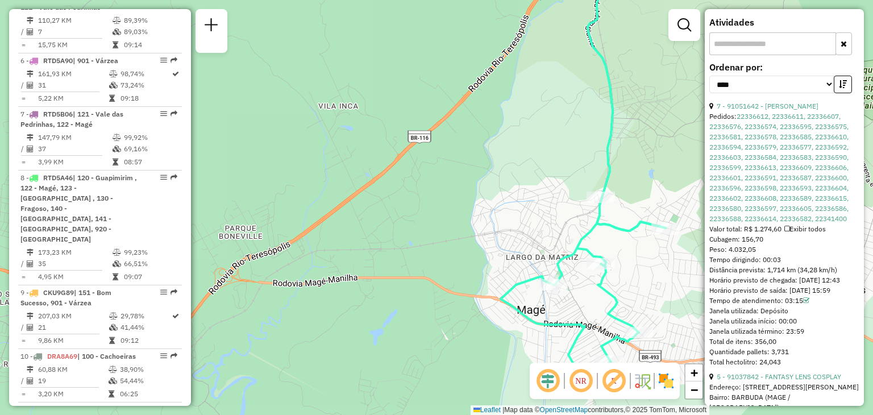
scroll to position [454, 0]
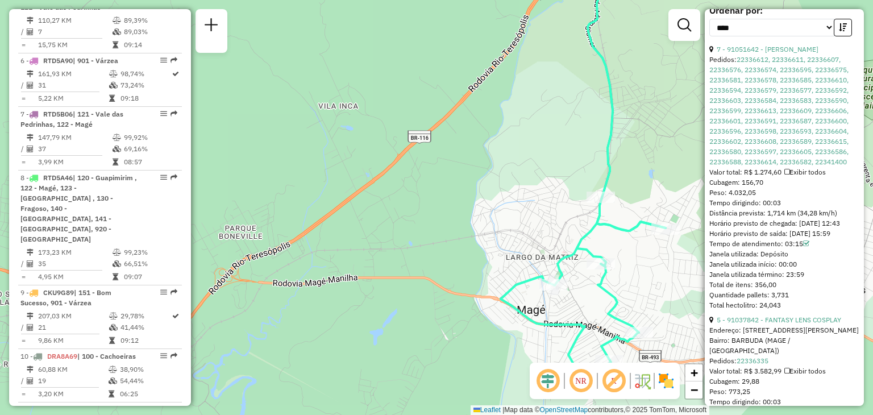
click at [654, 281] on div "Janela de atendimento Grade de atendimento Capacidade Transportadoras Veículos …" at bounding box center [436, 207] width 873 height 415
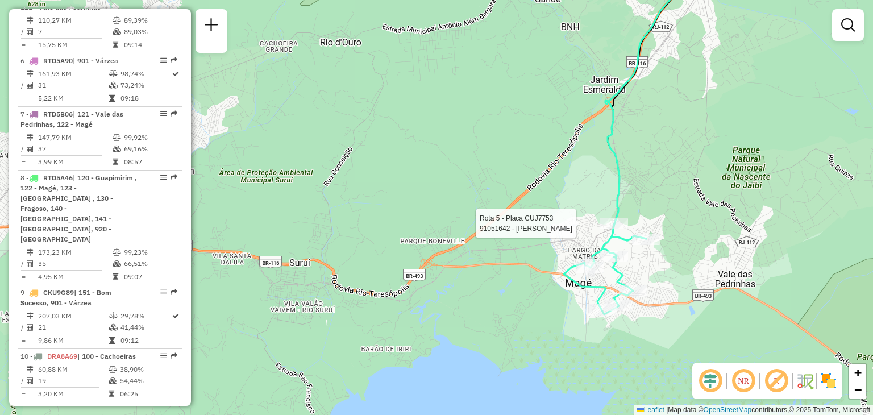
select select "*********"
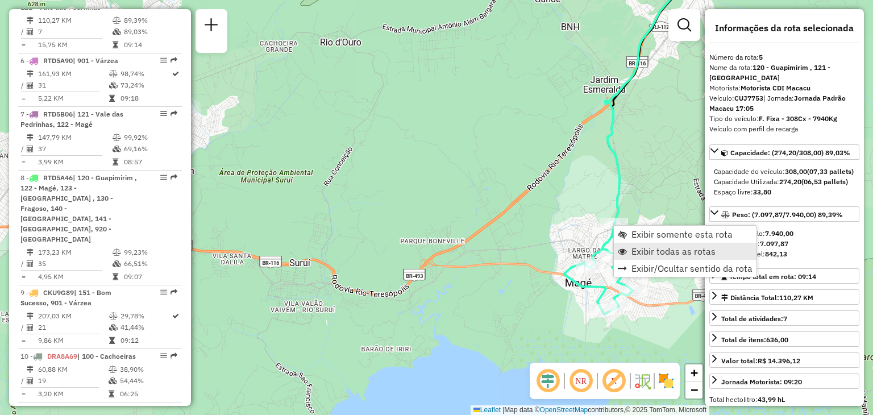
click at [665, 255] on span "Exibir todas as rotas" at bounding box center [673, 251] width 84 height 9
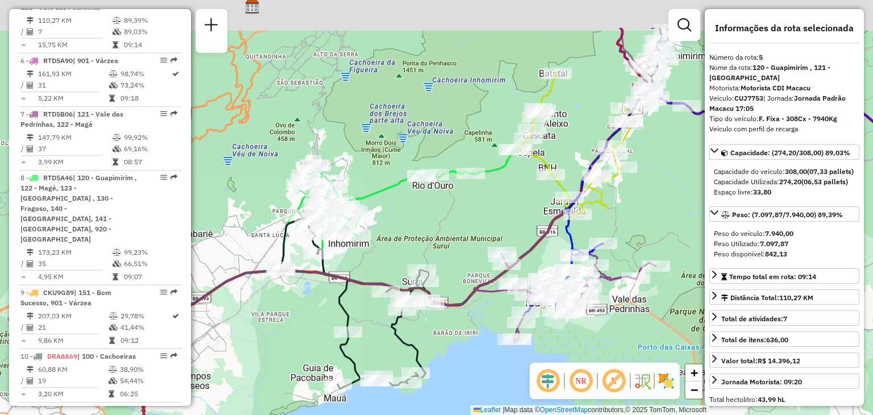
drag, startPoint x: 570, startPoint y: 135, endPoint x: 507, endPoint y: 204, distance: 93.7
click at [503, 220] on div "Janela de atendimento Grade de atendimento Capacidade Transportadoras Veículos …" at bounding box center [436, 207] width 873 height 415
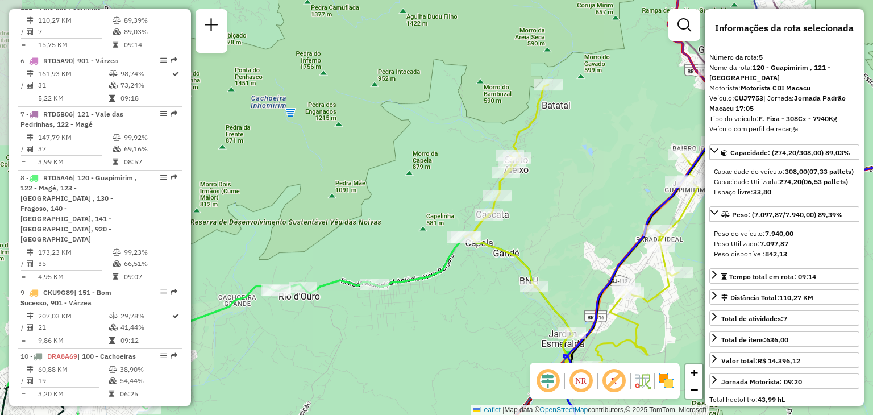
drag, startPoint x: 601, startPoint y: 113, endPoint x: 471, endPoint y: 131, distance: 131.3
click at [473, 131] on div "Janela de atendimento Grade de atendimento Capacidade Transportadoras Veículos …" at bounding box center [436, 207] width 873 height 415
